Goal: Find contact information: Obtain details needed to contact an individual or organization

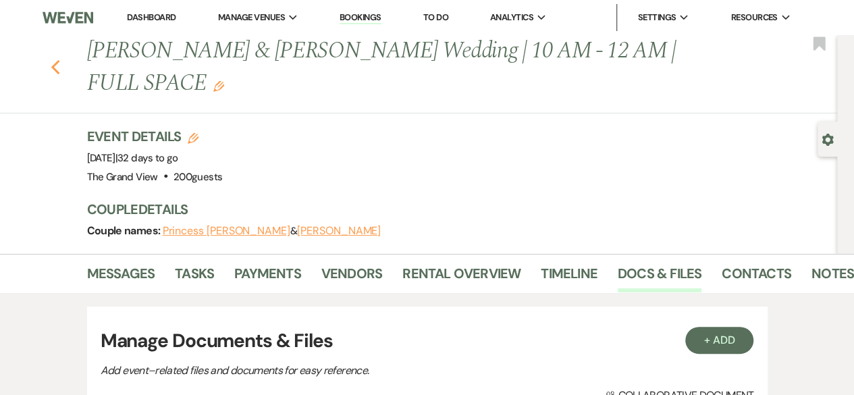
click at [61, 59] on icon "Previous" at bounding box center [56, 67] width 10 height 16
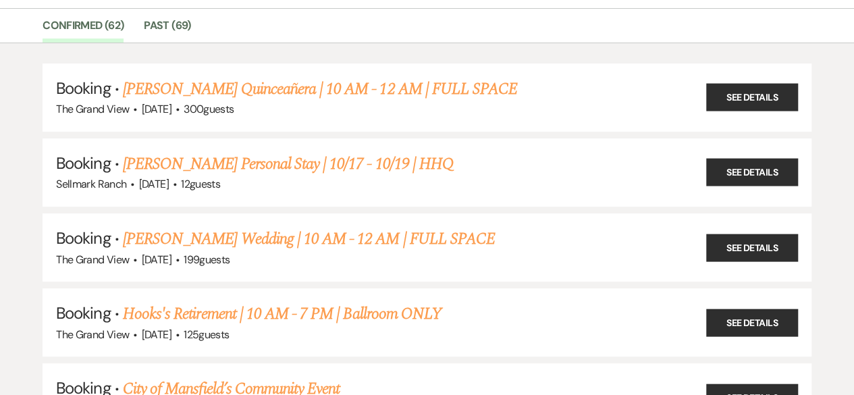
scroll to position [88, 0]
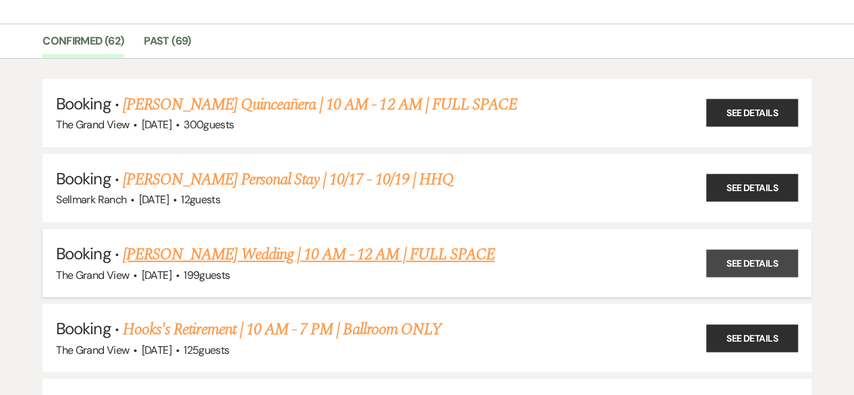
click at [729, 251] on link "See Details" at bounding box center [752, 263] width 92 height 28
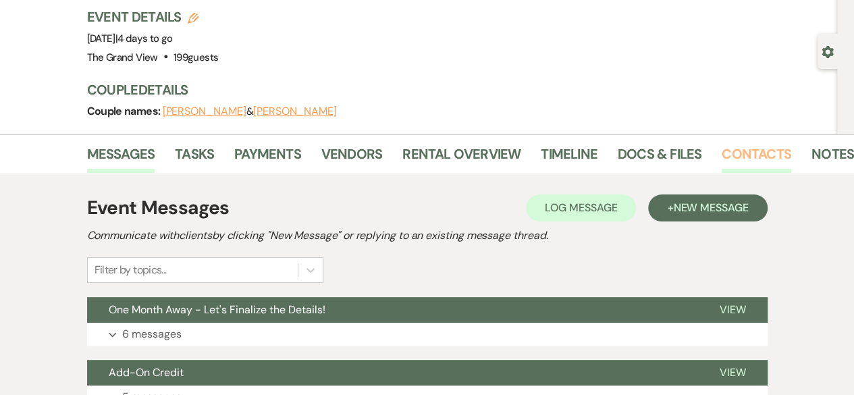
click at [740, 155] on link "Contacts" at bounding box center [757, 158] width 70 height 30
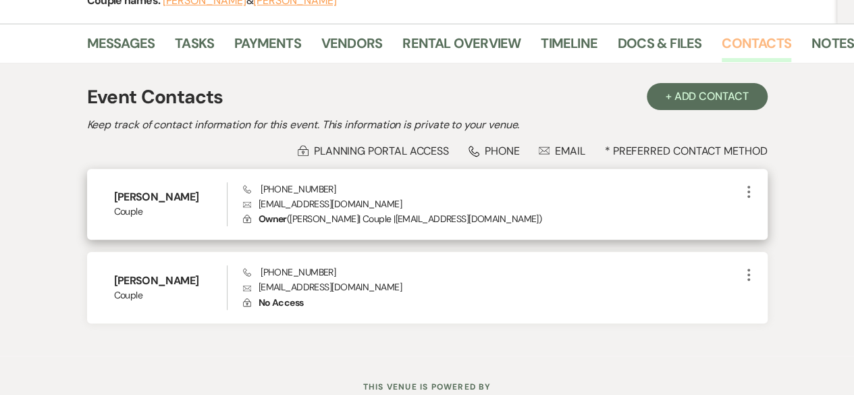
scroll to position [203, 0]
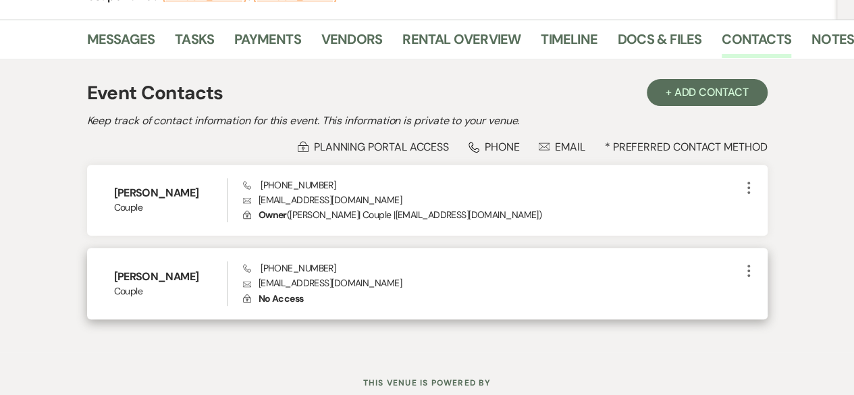
click at [317, 278] on p "Envelope [EMAIL_ADDRESS][DOMAIN_NAME]" at bounding box center [492, 283] width 498 height 15
copy p "[EMAIL_ADDRESS][DOMAIN_NAME]"
